Goal: Information Seeking & Learning: Compare options

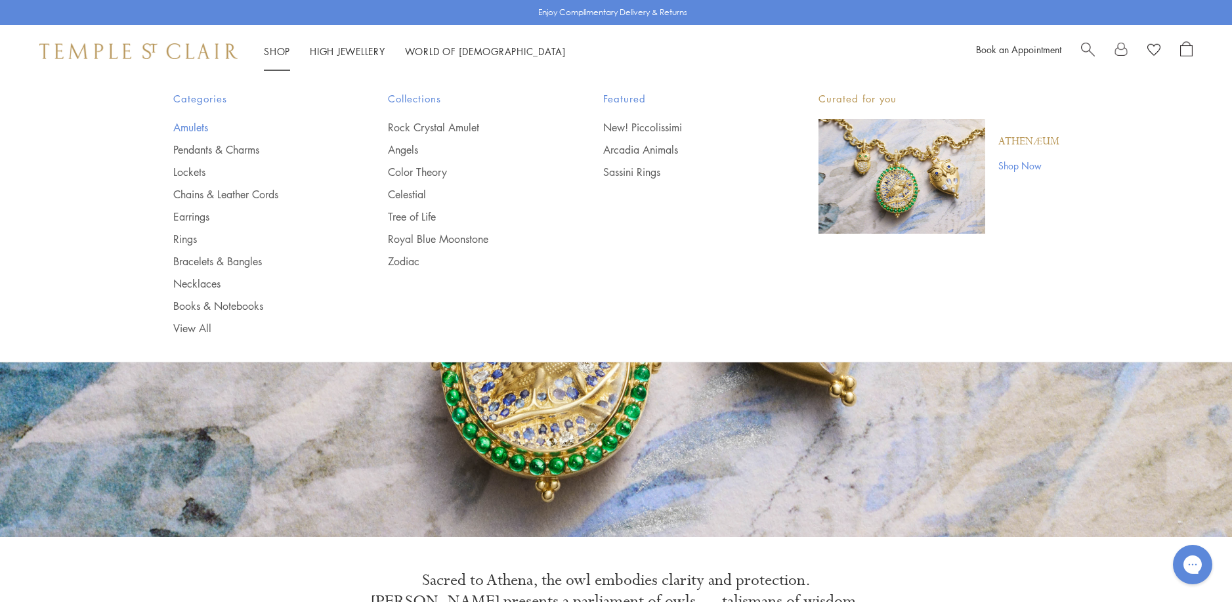
click at [194, 127] on link "Amulets" at bounding box center [254, 127] width 163 height 14
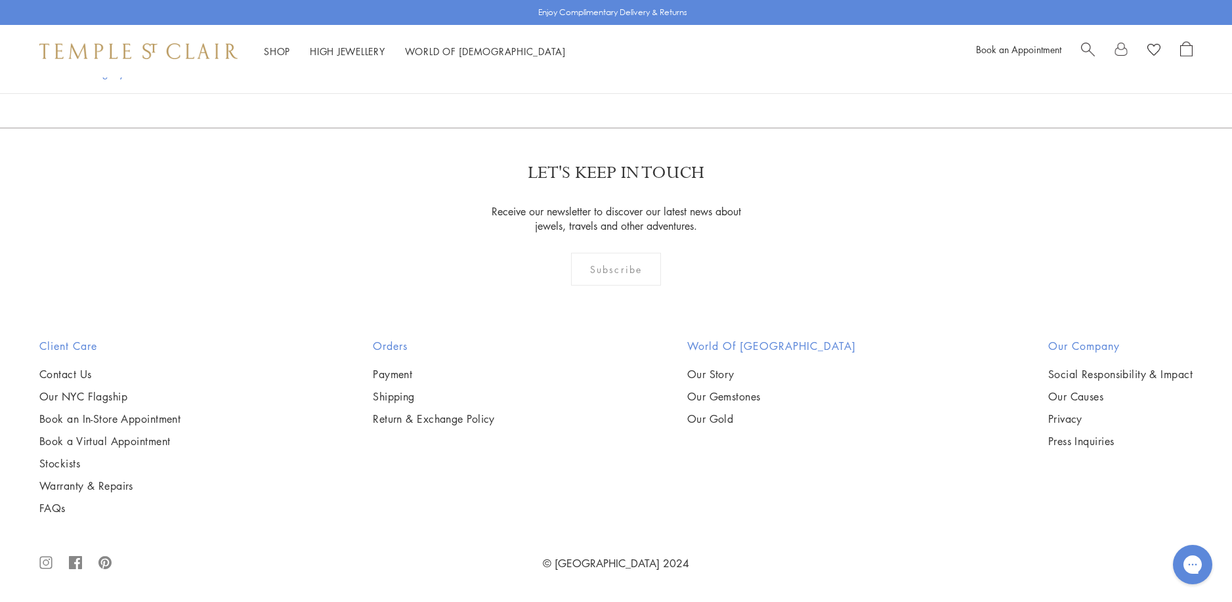
scroll to position [2955, 0]
click at [0, 0] on img at bounding box center [0, 0] width 0 height 0
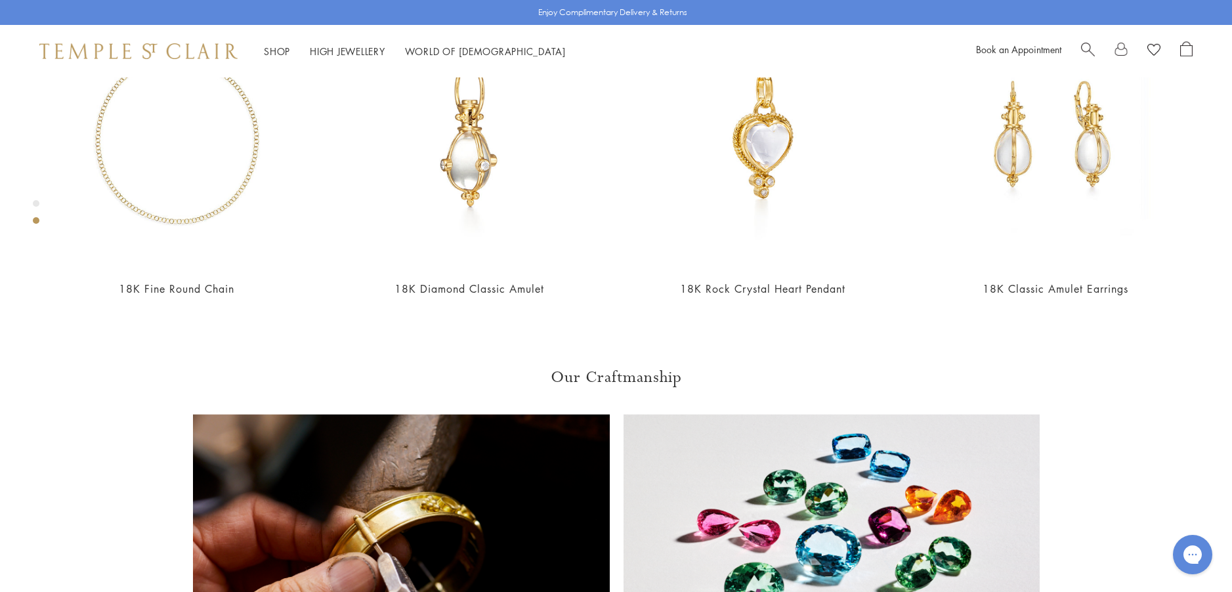
scroll to position [931, 0]
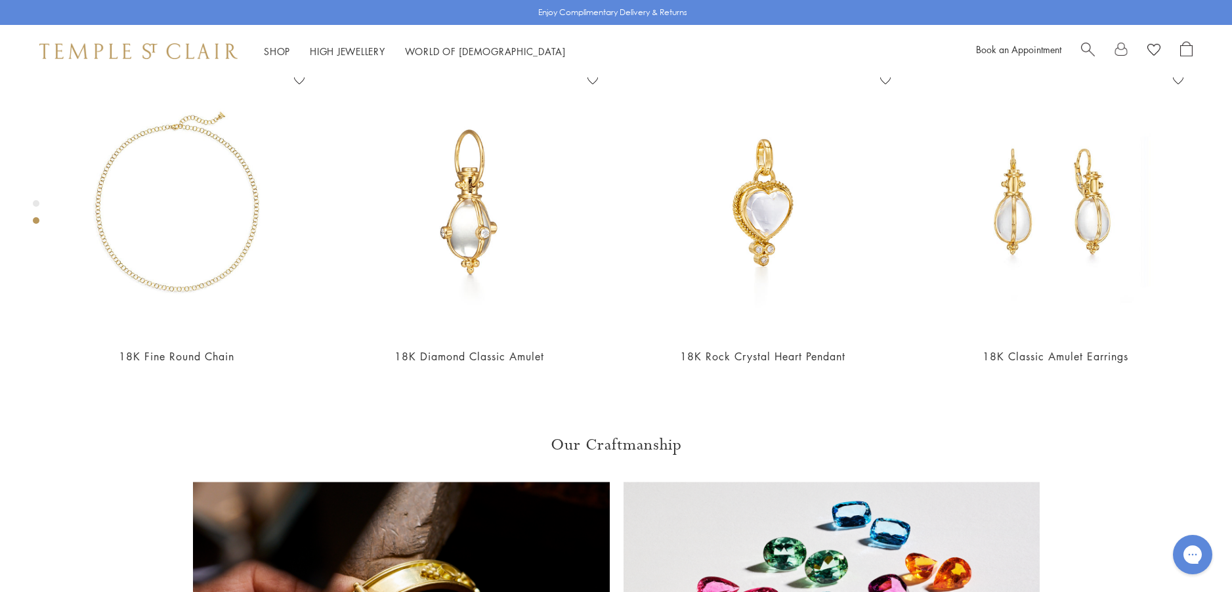
scroll to position [537, 0]
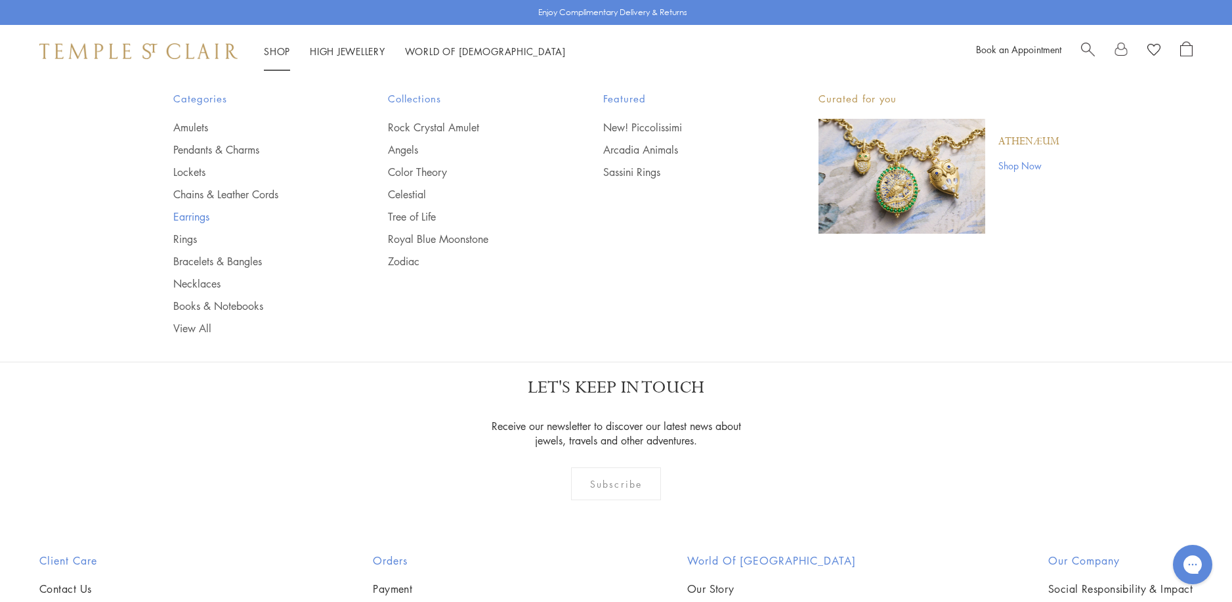
click at [182, 217] on link "Earrings" at bounding box center [254, 216] width 163 height 14
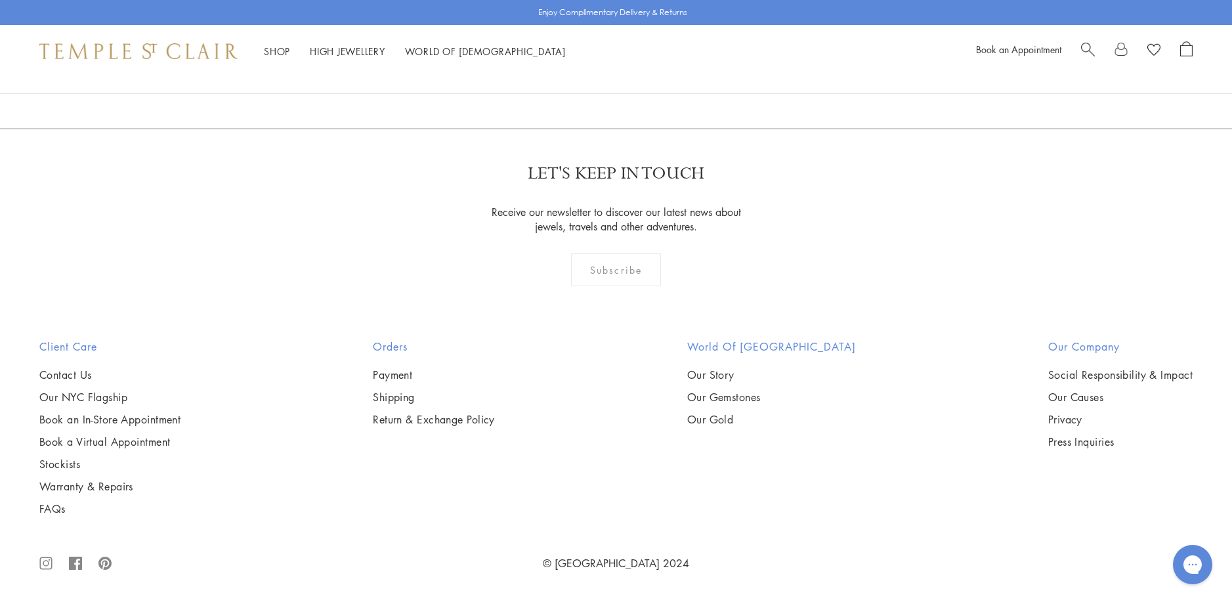
scroll to position [8142, 0]
click at [595, 76] on link "2" at bounding box center [595, 57] width 43 height 36
click at [657, 76] on link "3" at bounding box center [659, 57] width 43 height 36
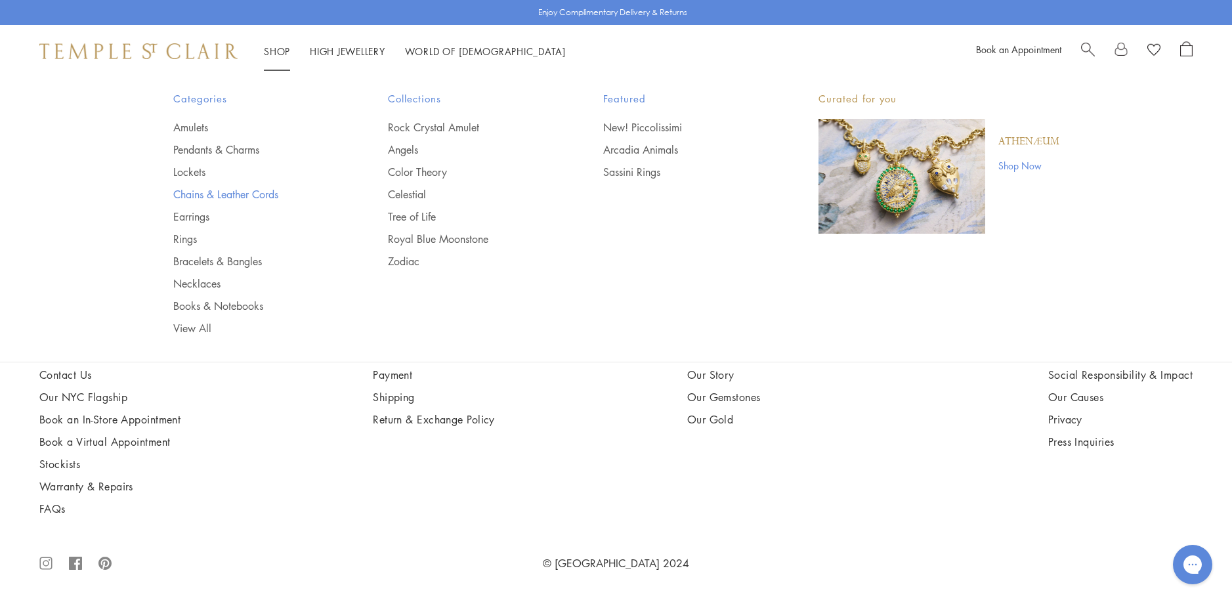
click at [231, 195] on link "Chains & Leather Cords" at bounding box center [254, 194] width 163 height 14
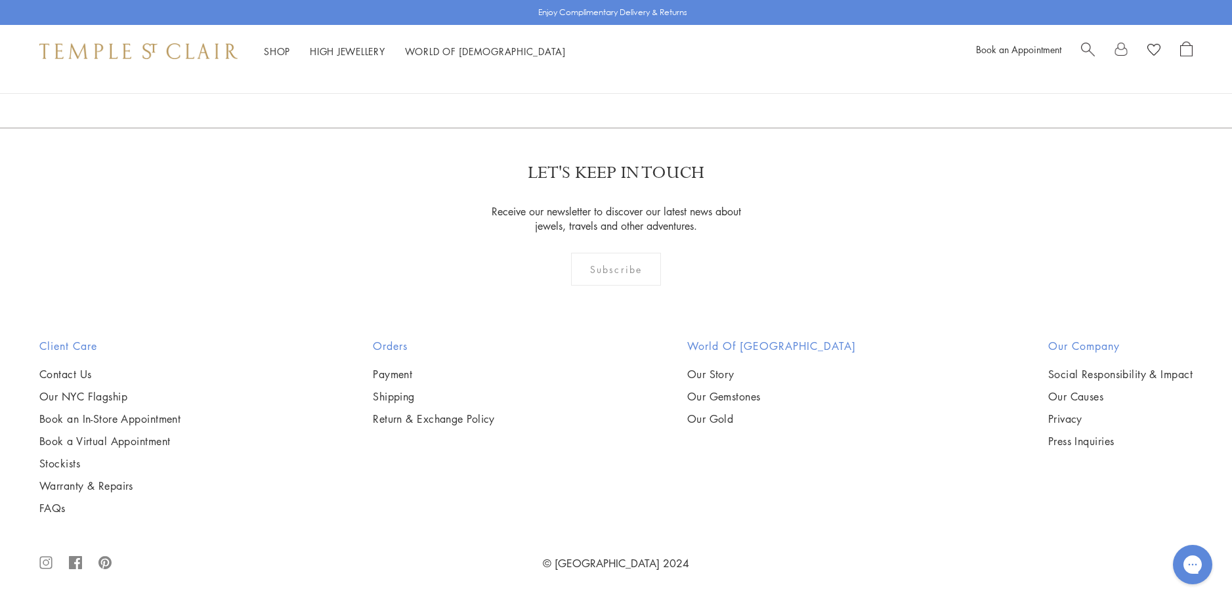
scroll to position [2364, 0]
click at [0, 0] on img at bounding box center [0, 0] width 0 height 0
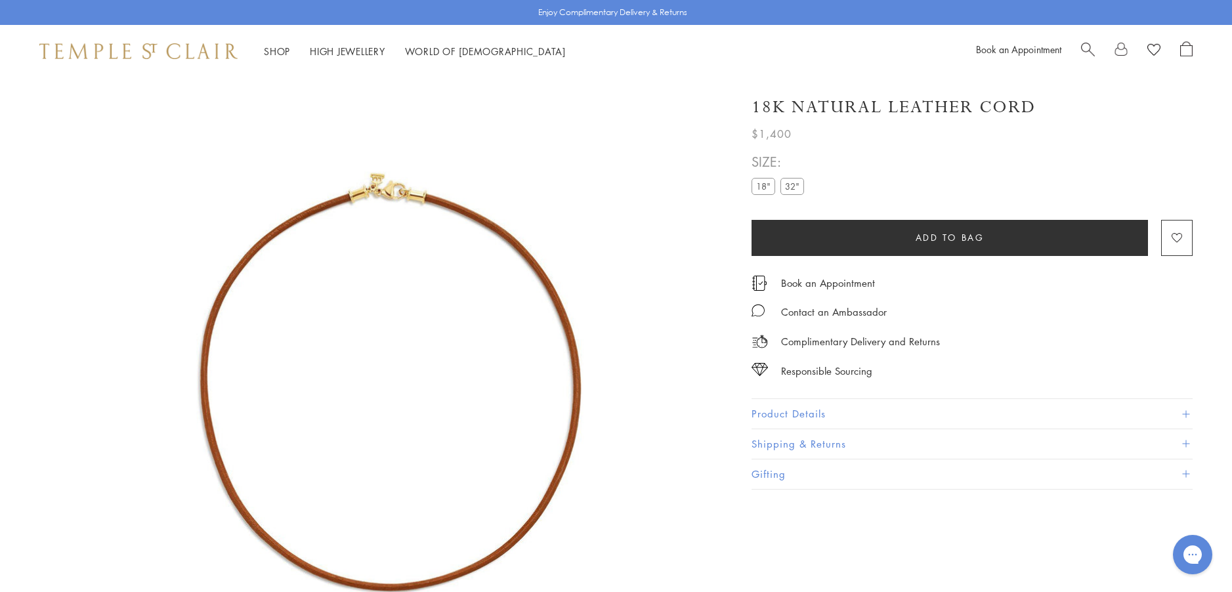
scroll to position [77, 0]
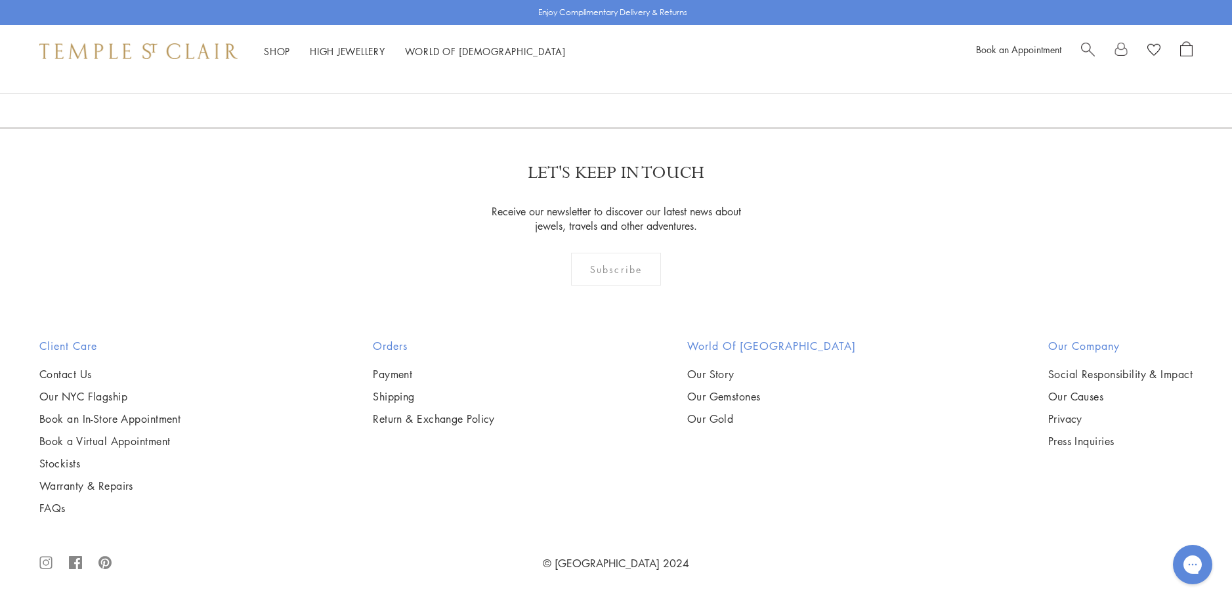
scroll to position [3217, 0]
click at [0, 0] on img at bounding box center [0, 0] width 0 height 0
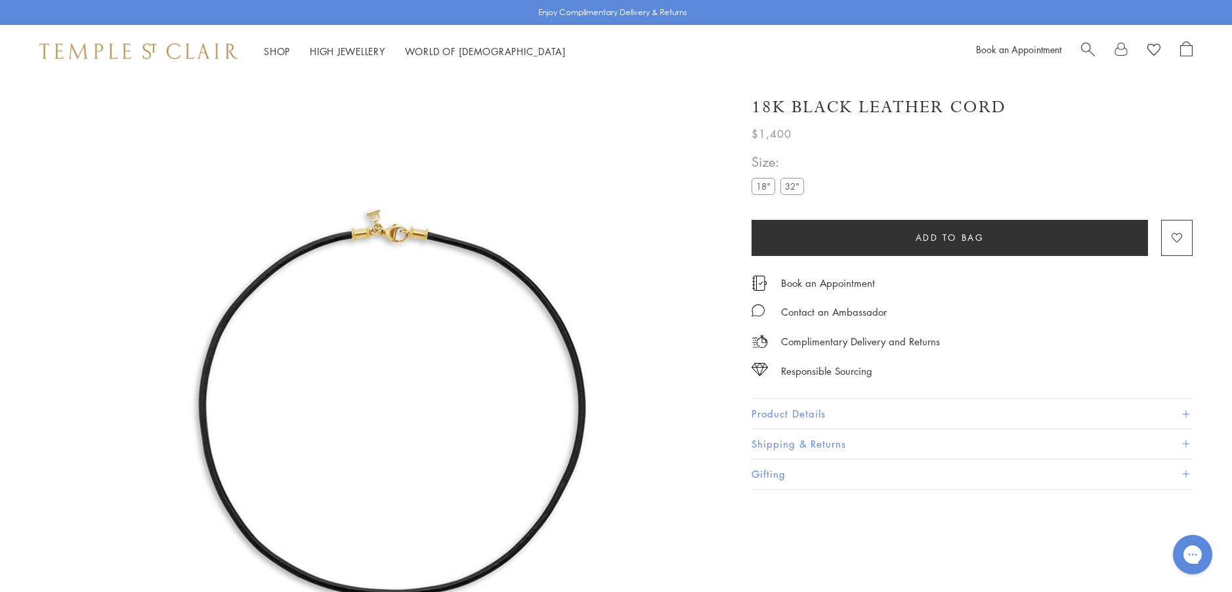
scroll to position [77, 0]
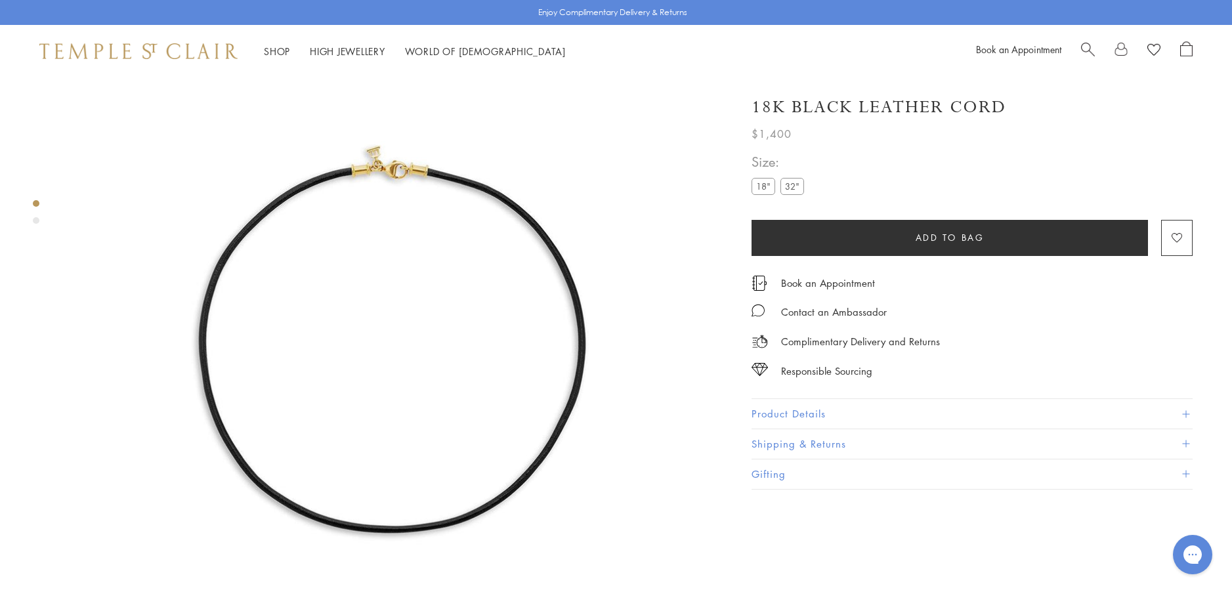
click at [796, 191] on label "32"" at bounding box center [793, 186] width 24 height 16
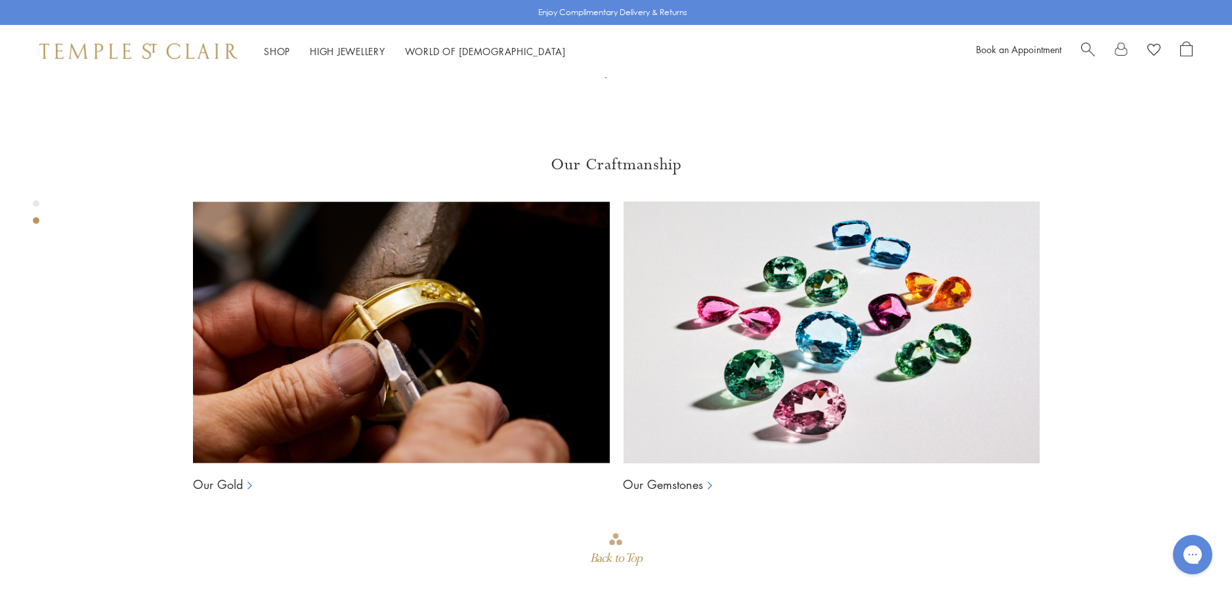
scroll to position [788, 0]
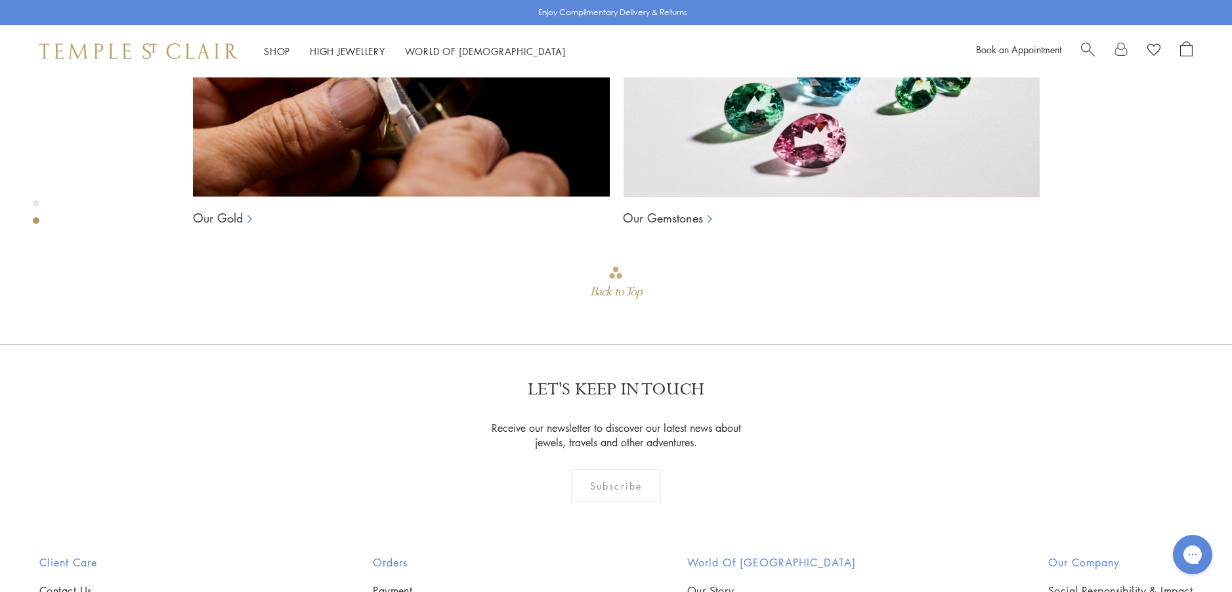
scroll to position [985, 0]
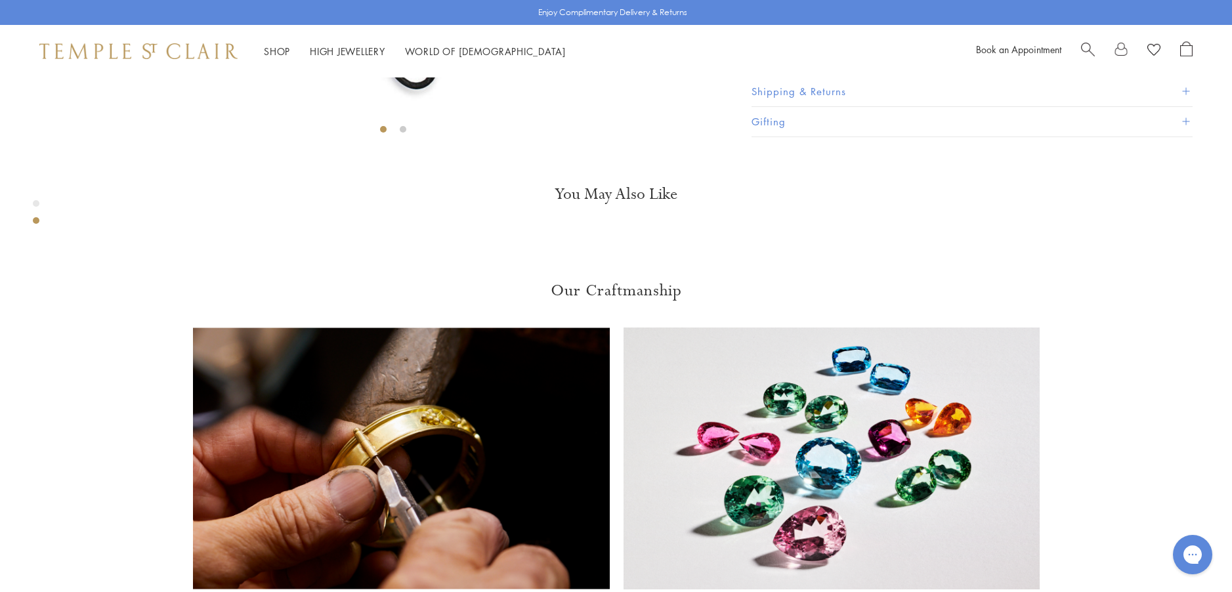
scroll to position [591, 0]
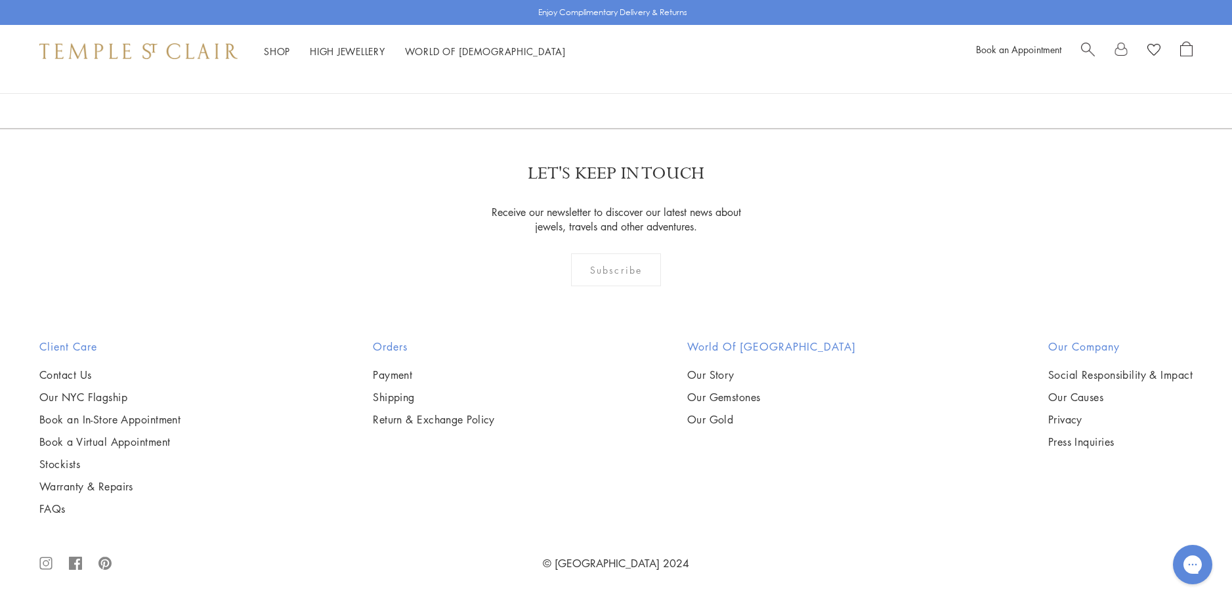
click at [638, 76] on link "2" at bounding box center [637, 57] width 43 height 36
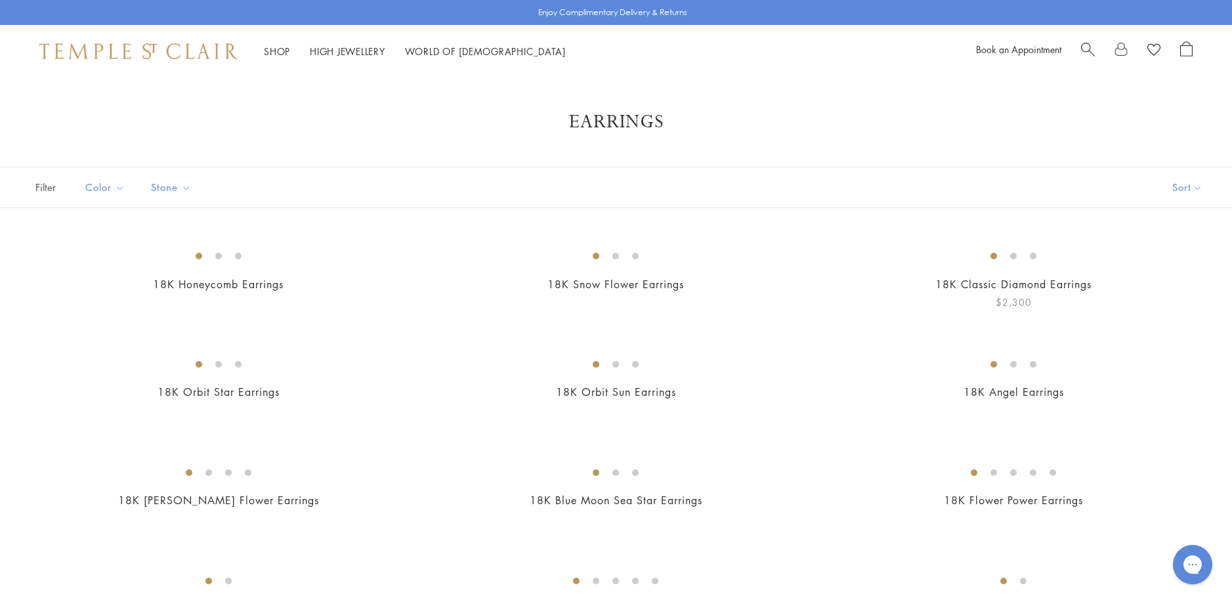
click at [0, 0] on img at bounding box center [0, 0] width 0 height 0
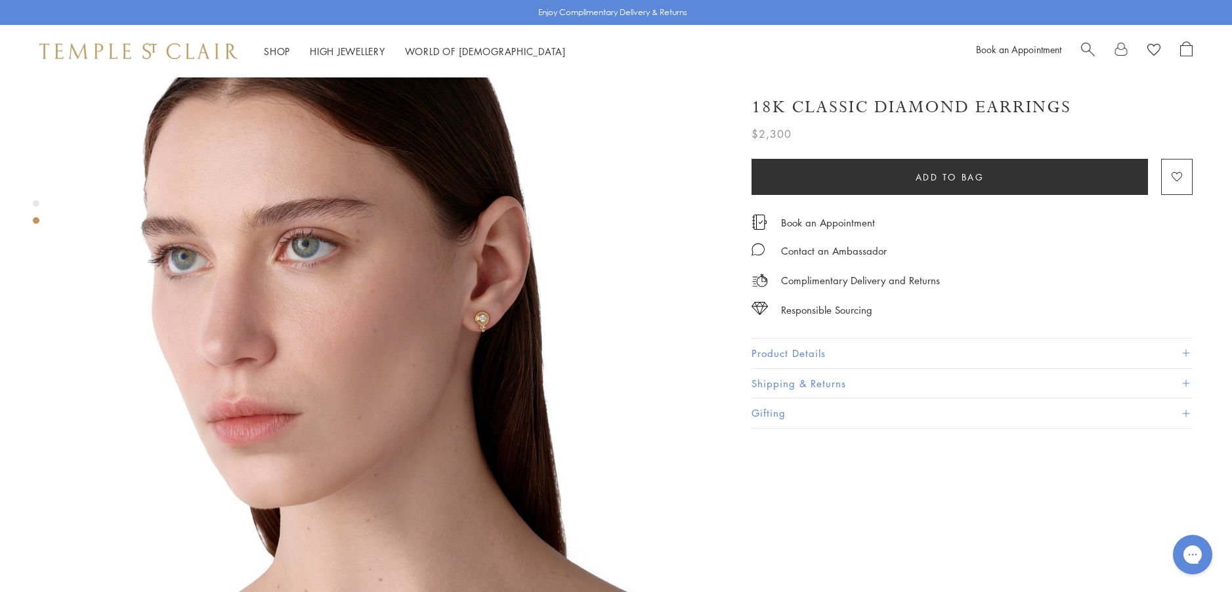
scroll to position [788, 0]
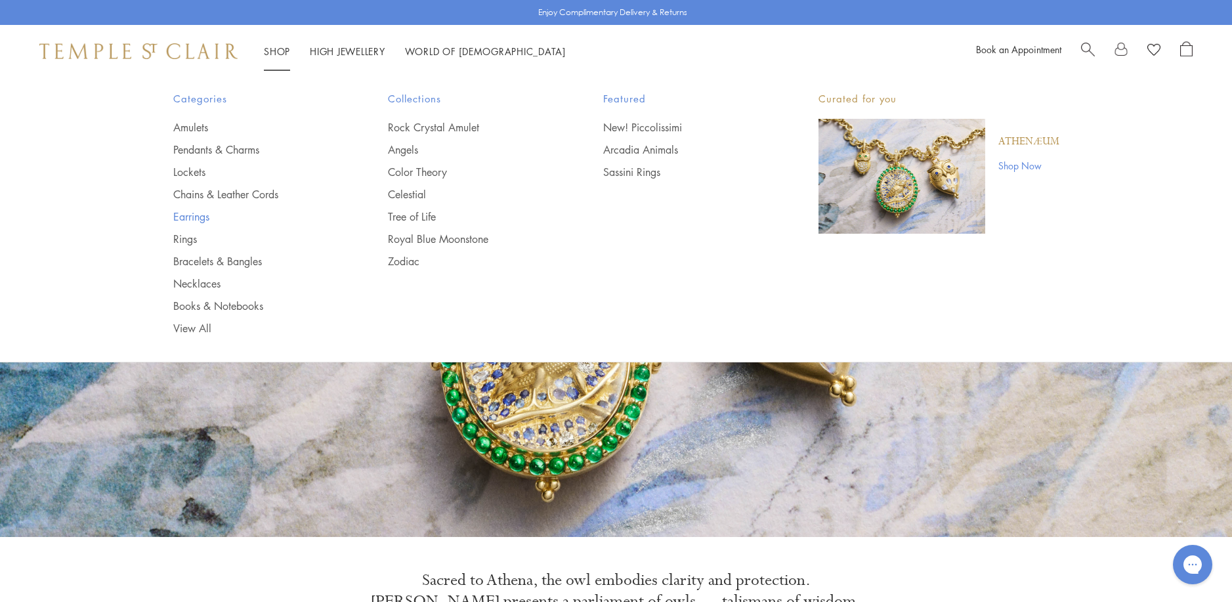
click at [200, 219] on link "Earrings" at bounding box center [254, 216] width 163 height 14
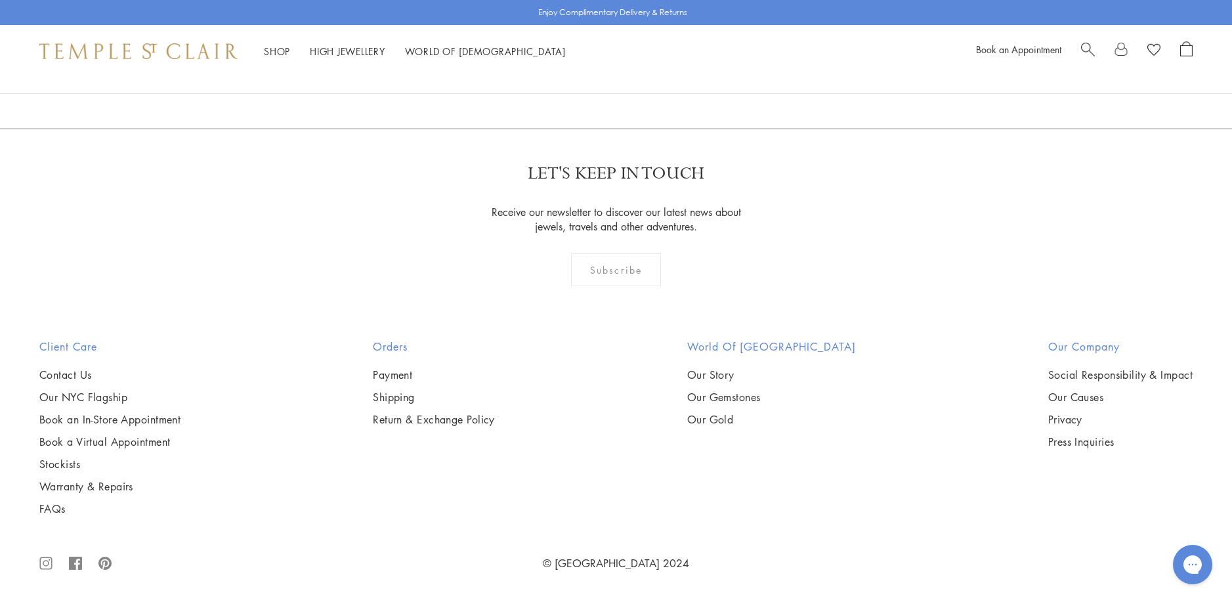
scroll to position [8076, 0]
click at [590, 76] on link "2" at bounding box center [595, 57] width 43 height 36
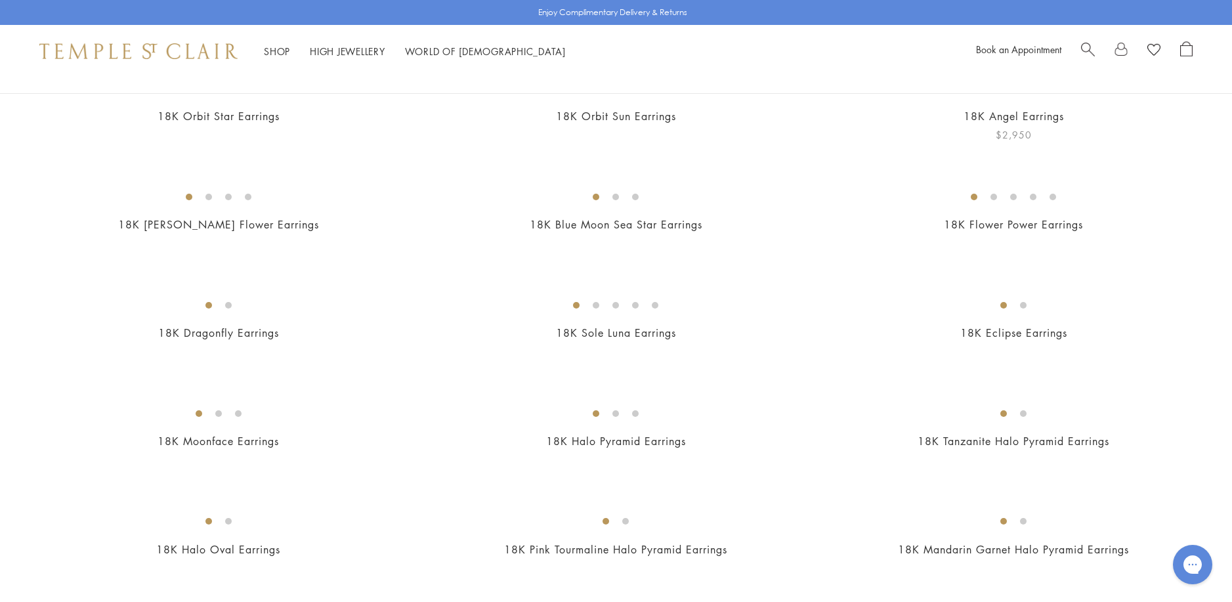
scroll to position [197, 0]
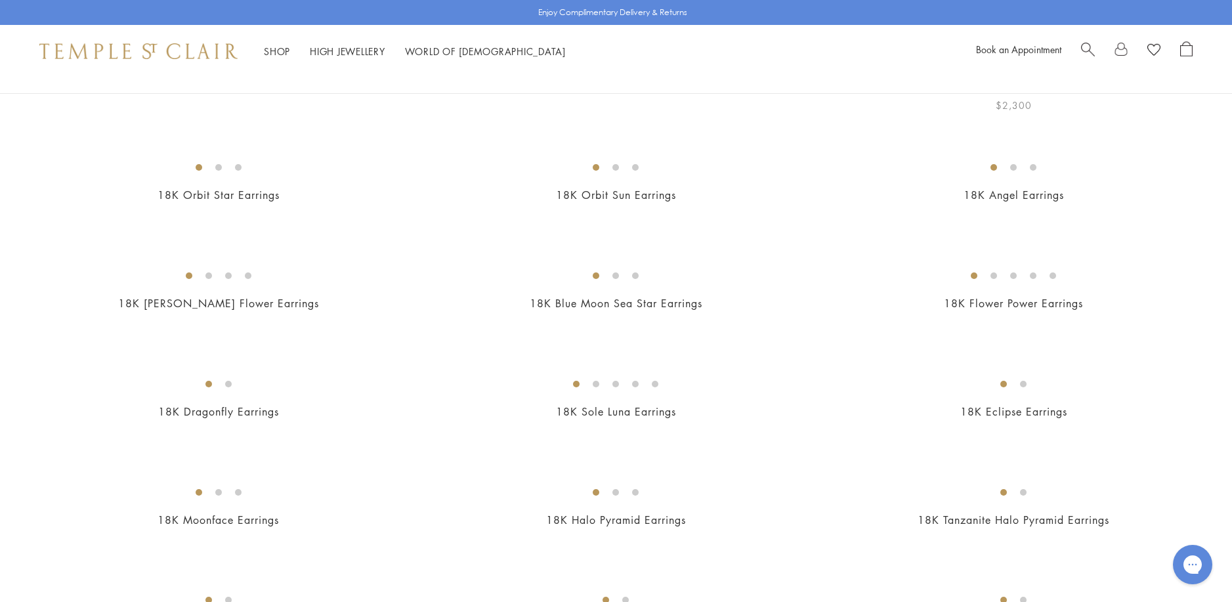
click at [0, 0] on img at bounding box center [0, 0] width 0 height 0
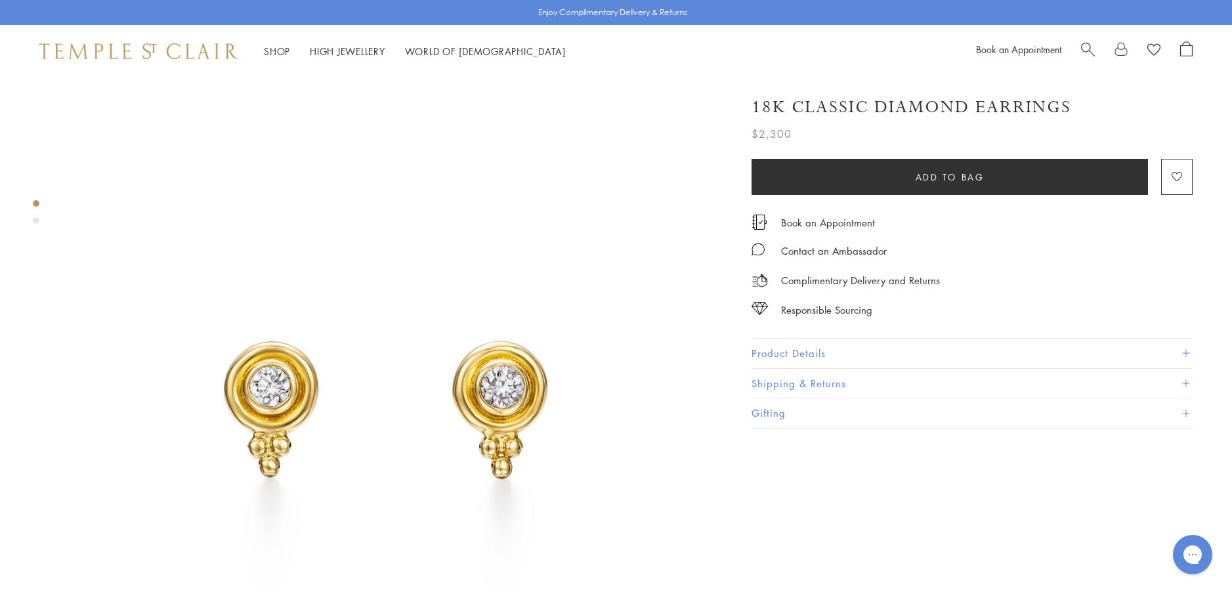
click at [774, 351] on button "Product Details" at bounding box center [972, 354] width 441 height 30
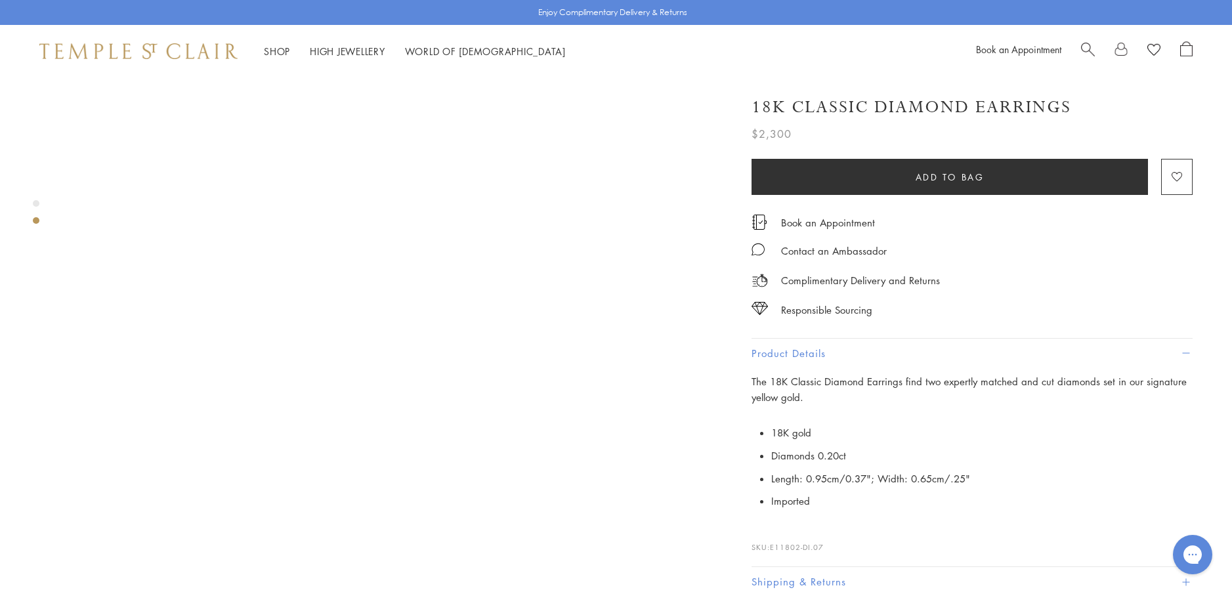
scroll to position [591, 0]
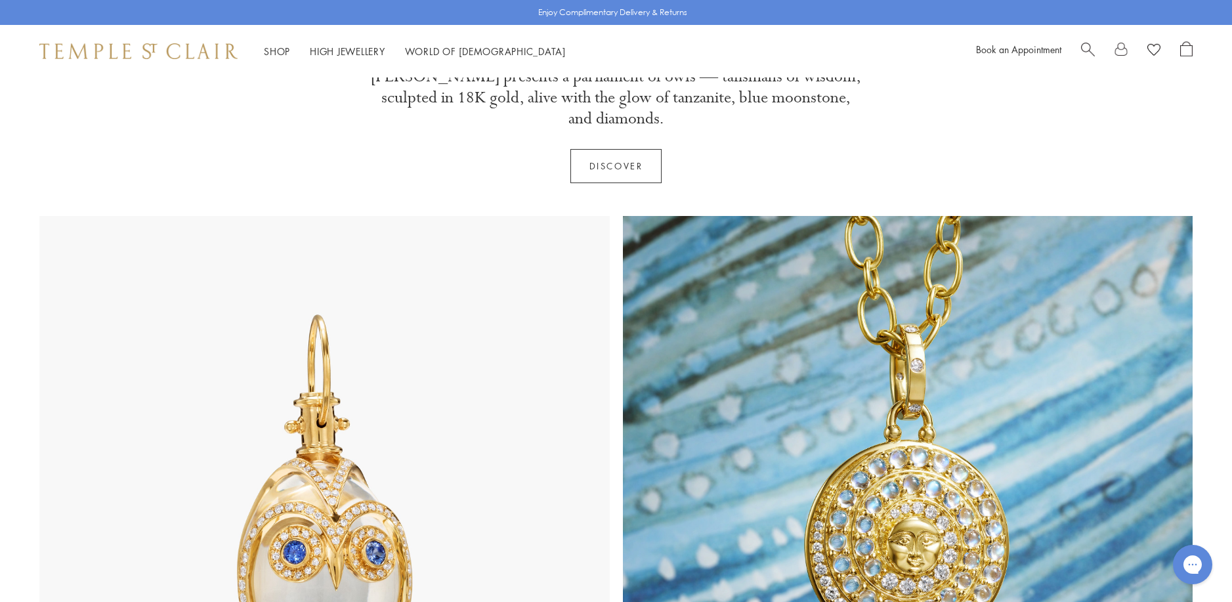
scroll to position [263, 0]
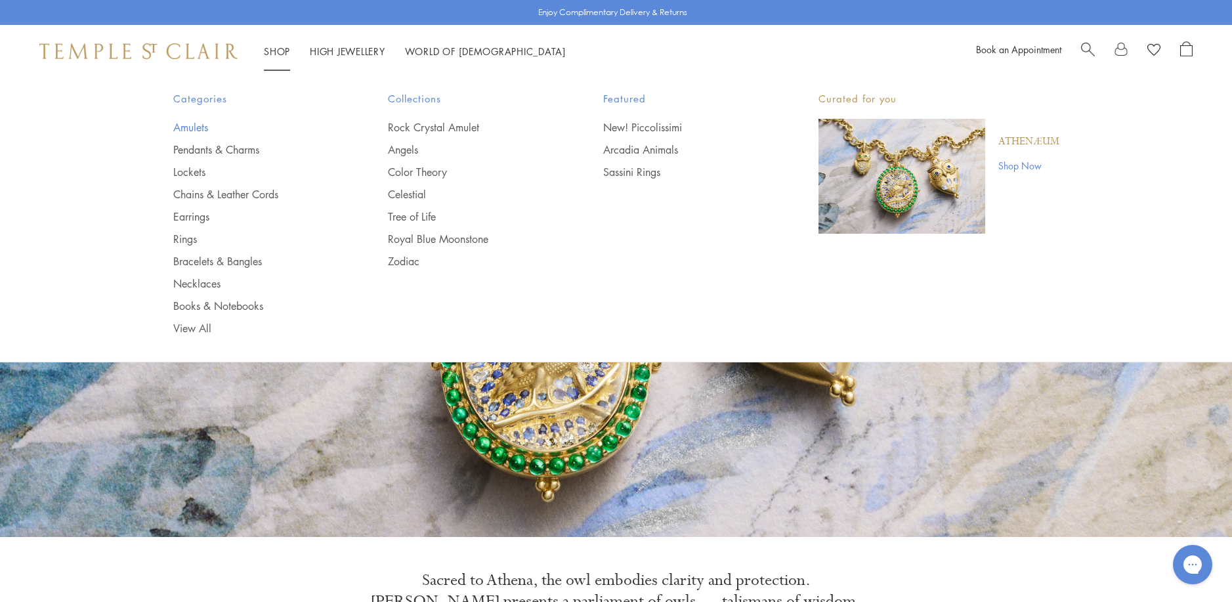
click at [181, 127] on link "Amulets" at bounding box center [254, 127] width 163 height 14
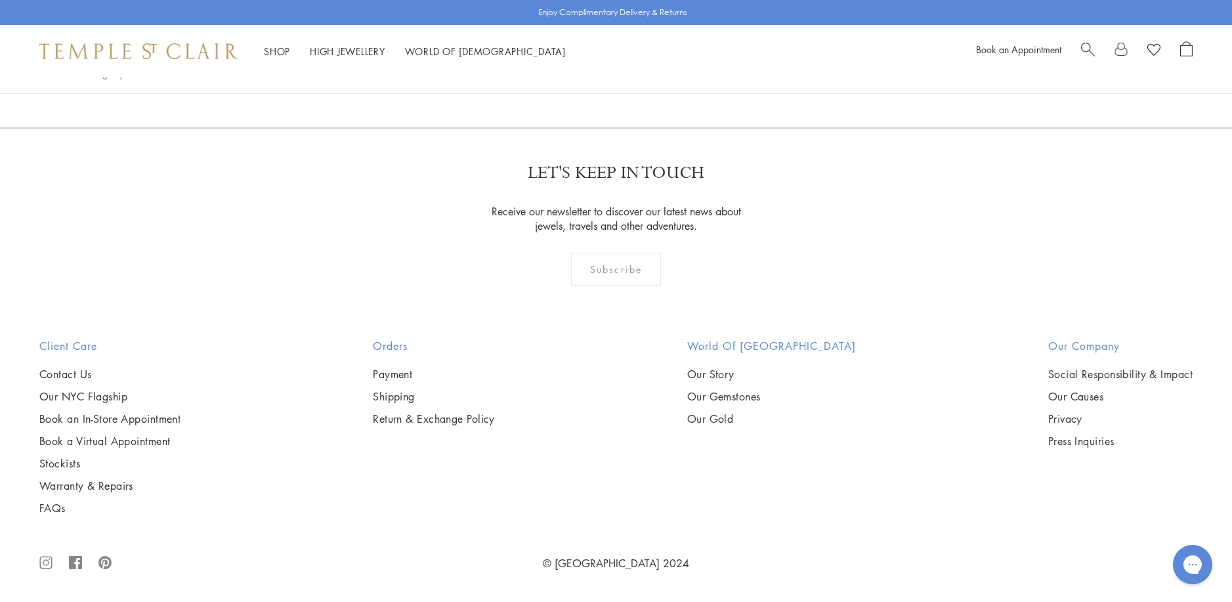
scroll to position [2758, 0]
click at [0, 0] on img at bounding box center [0, 0] width 0 height 0
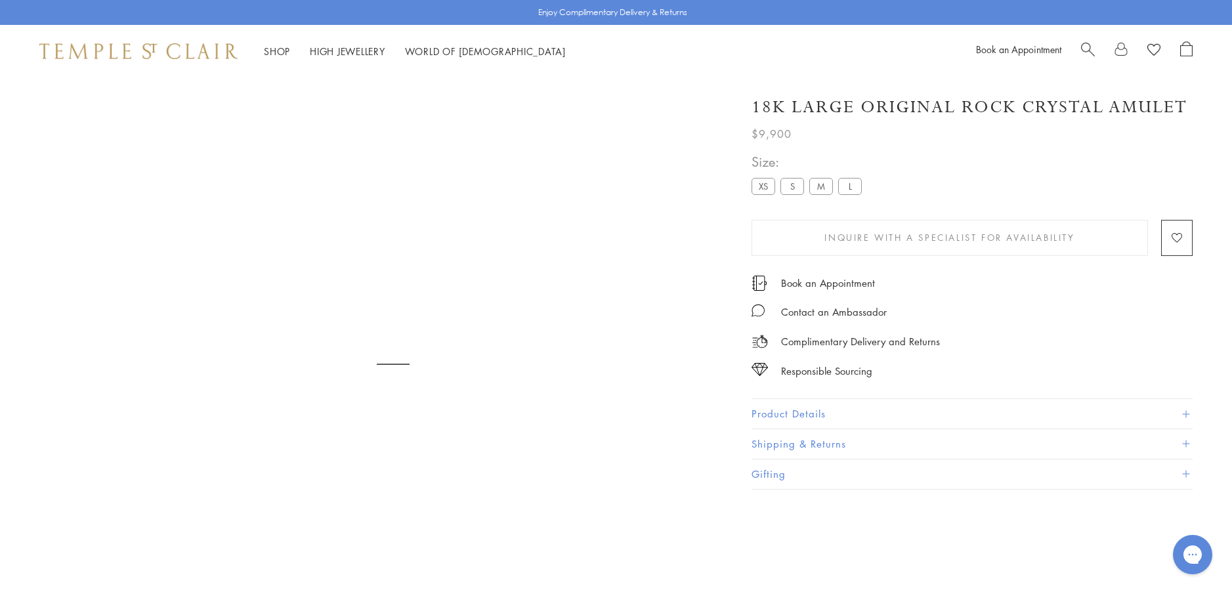
scroll to position [77, 0]
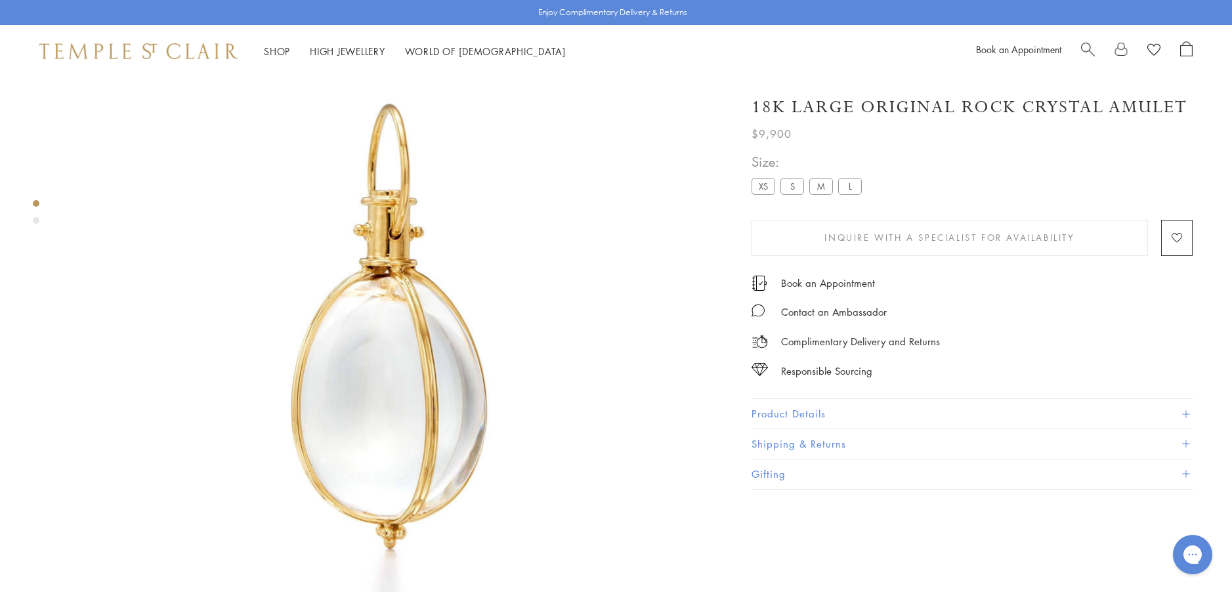
click at [789, 415] on button "Product Details" at bounding box center [972, 414] width 441 height 30
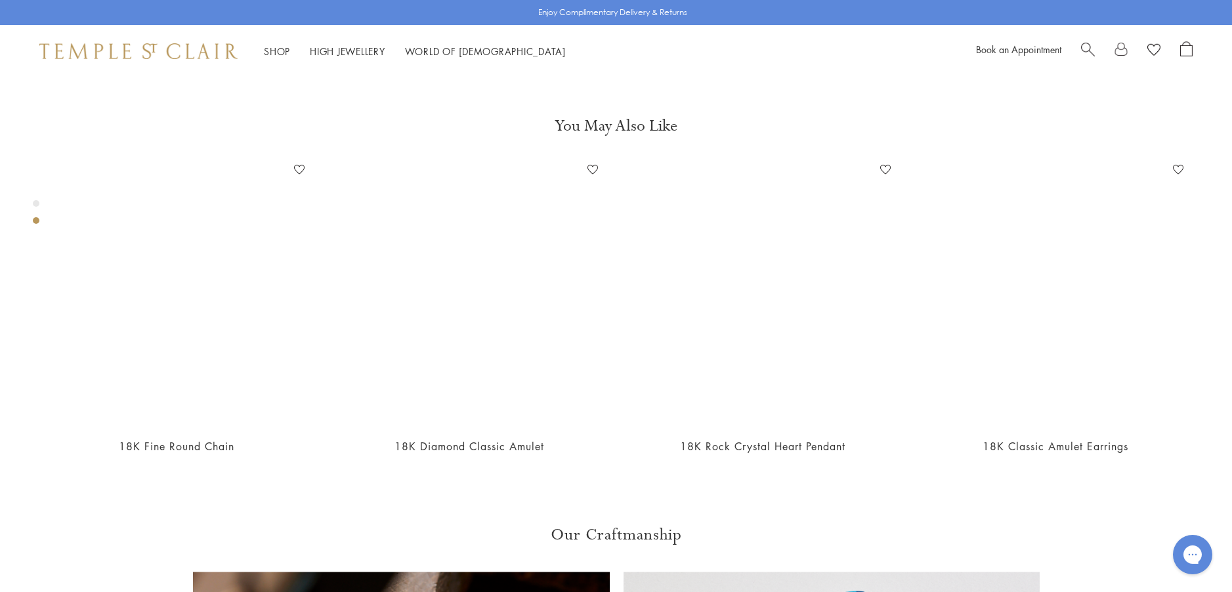
scroll to position [734, 0]
